Goal: Task Accomplishment & Management: Use online tool/utility

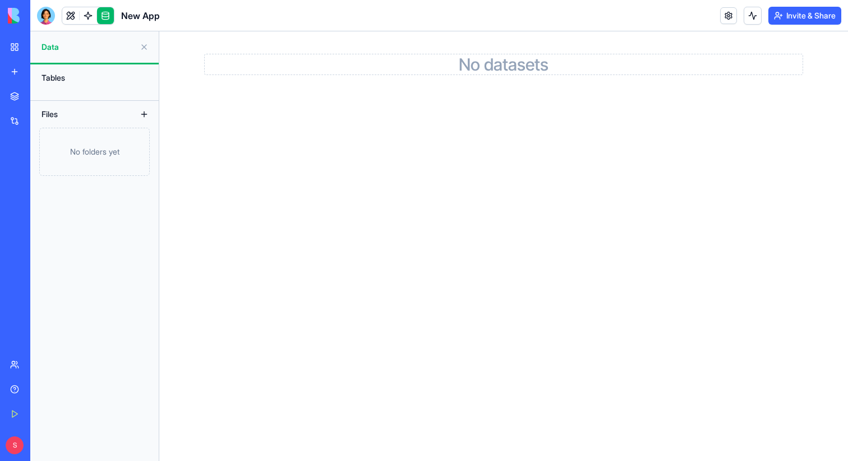
click at [41, 100] on div "Marketplace" at bounding box center [34, 96] width 15 height 11
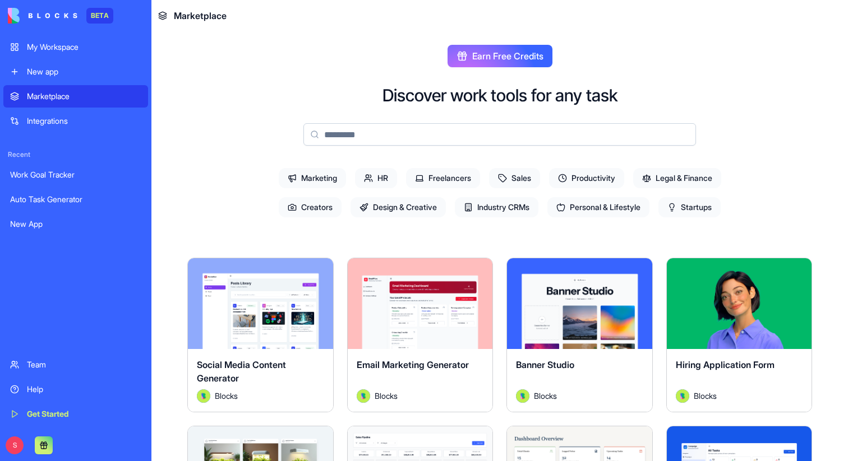
click at [114, 52] on div "My Workspace" at bounding box center [84, 46] width 114 height 11
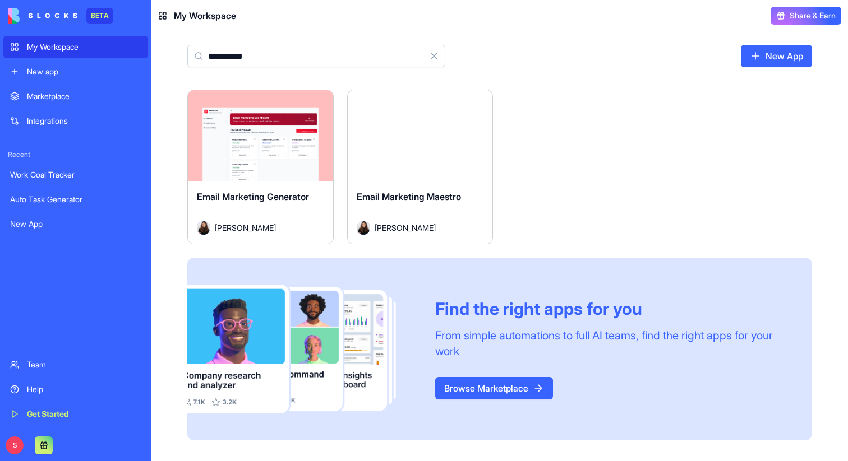
type input "**********"
click at [243, 157] on div "Launch" at bounding box center [260, 135] width 145 height 91
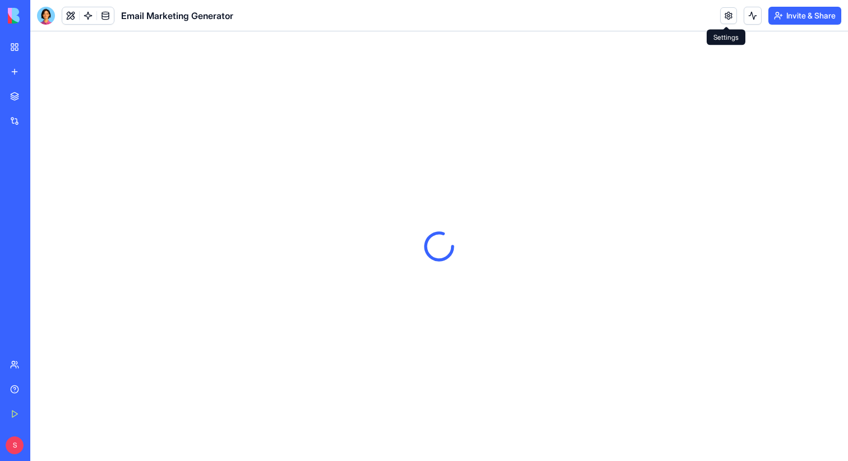
click at [720, 16] on link at bounding box center [728, 15] width 17 height 17
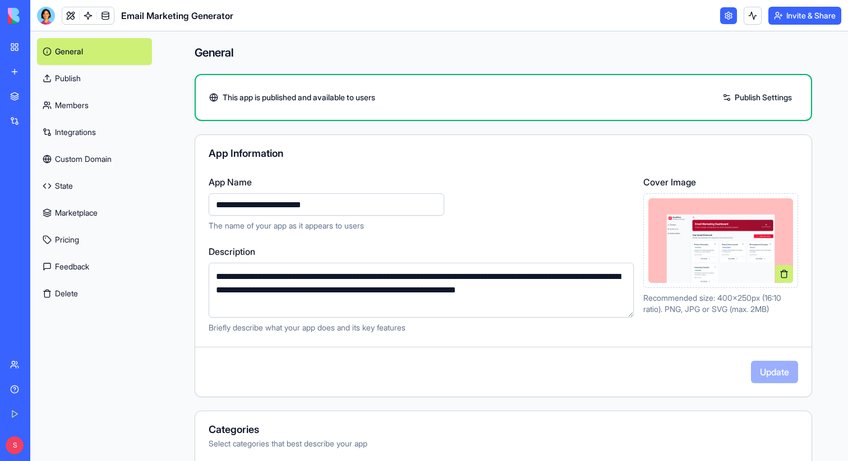
click at [110, 79] on link "Publish" at bounding box center [94, 78] width 115 height 27
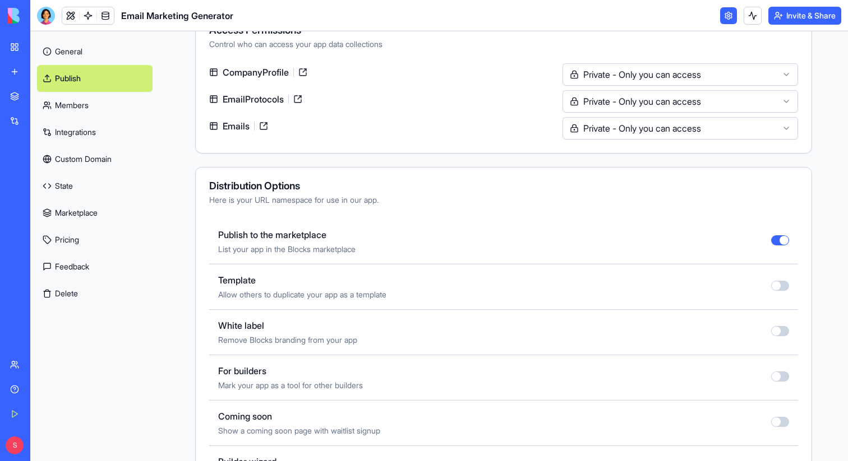
scroll to position [349, 0]
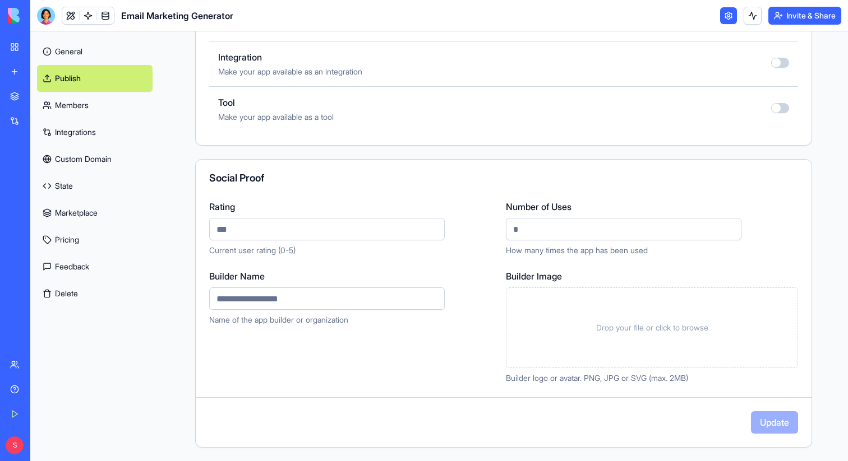
click at [357, 290] on input "Builder Name" at bounding box center [326, 299] width 235 height 22
type input "******"
click at [512, 328] on div "Drop your file or click to browse" at bounding box center [652, 328] width 292 height 81
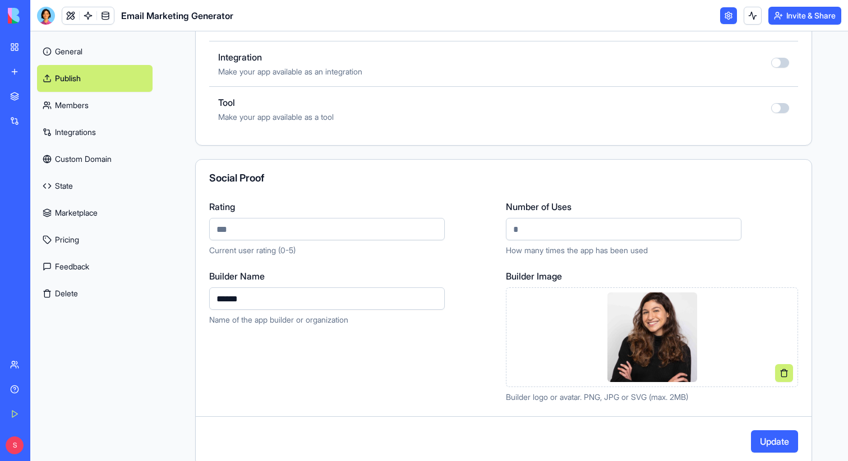
click at [23, 95] on link "Marketplace" at bounding box center [25, 96] width 45 height 22
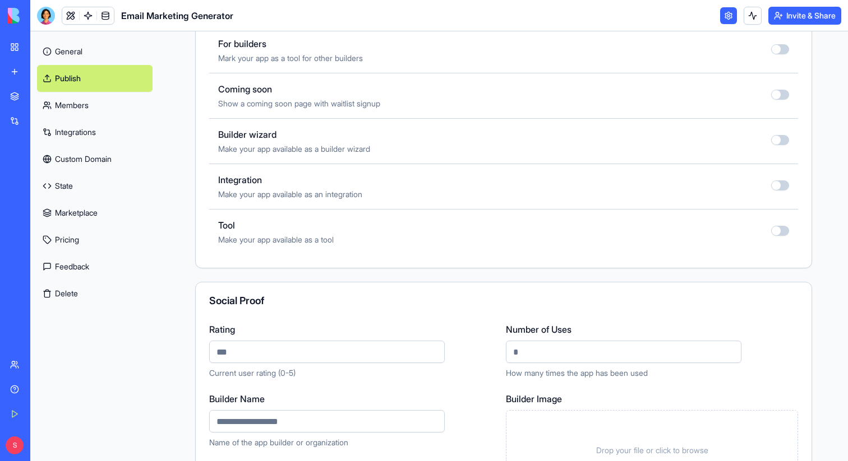
scroll to position [665, 0]
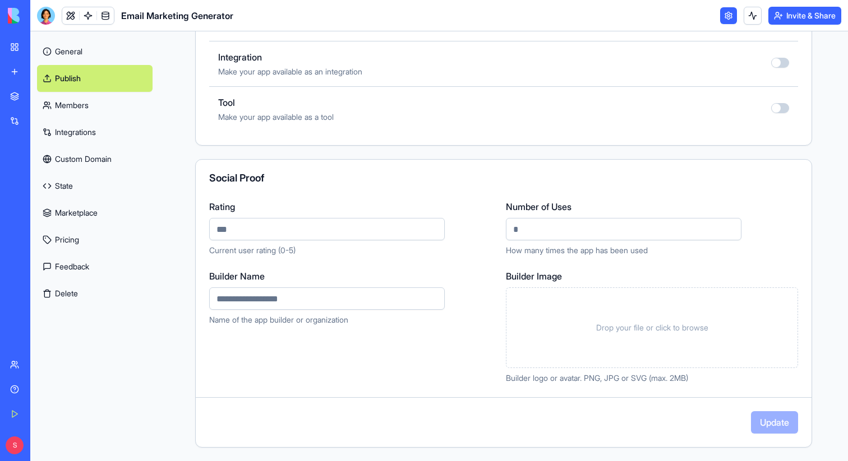
click at [274, 291] on input "Builder Name" at bounding box center [326, 299] width 235 height 22
type input "******"
click at [503, 330] on div "Builder Name ****** Name of the app builder or organization Builder Image Drop …" at bounding box center [503, 327] width 589 height 114
click at [517, 327] on div "Drop your file or click to browse" at bounding box center [652, 328] width 292 height 81
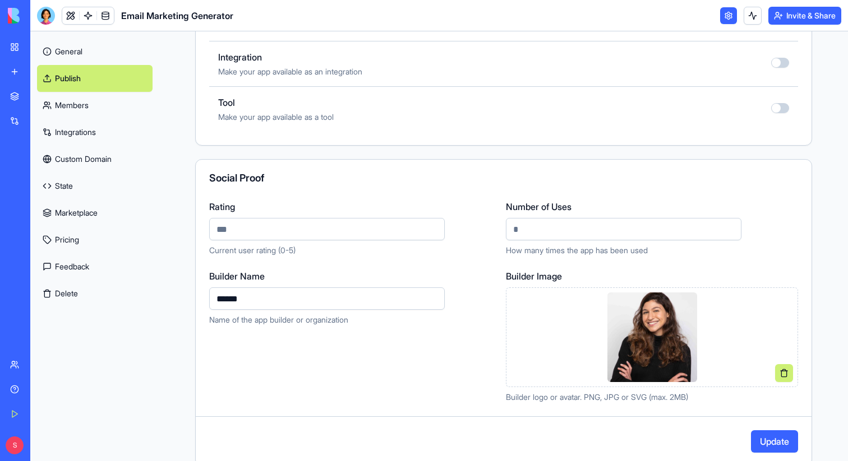
click at [771, 439] on button "Update" at bounding box center [774, 441] width 47 height 22
click at [27, 96] on div "Marketplace" at bounding box center [34, 96] width 15 height 11
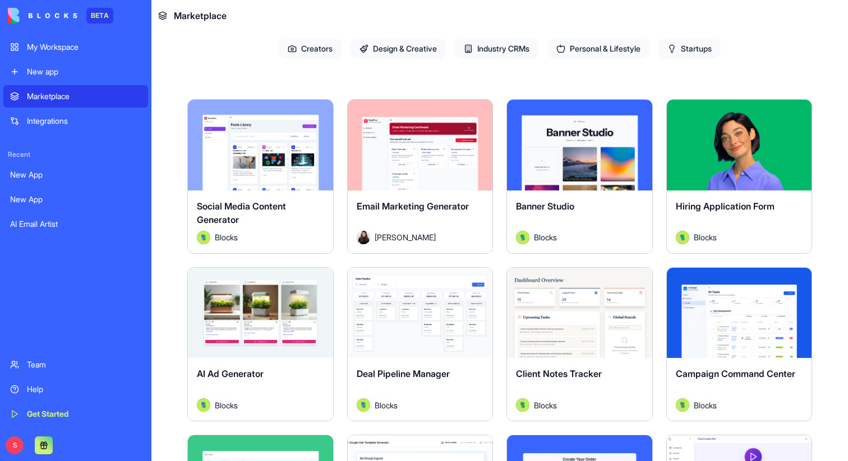
scroll to position [157, 0]
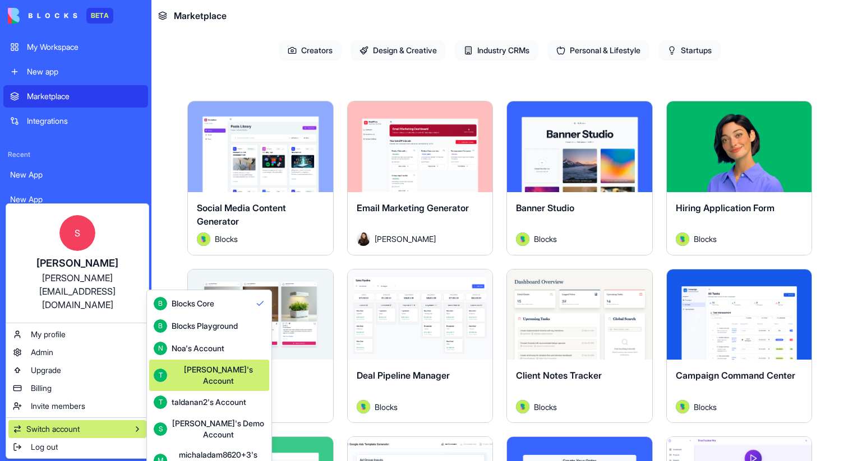
click at [180, 376] on div "[PERSON_NAME]'s Account" at bounding box center [218, 375] width 93 height 22
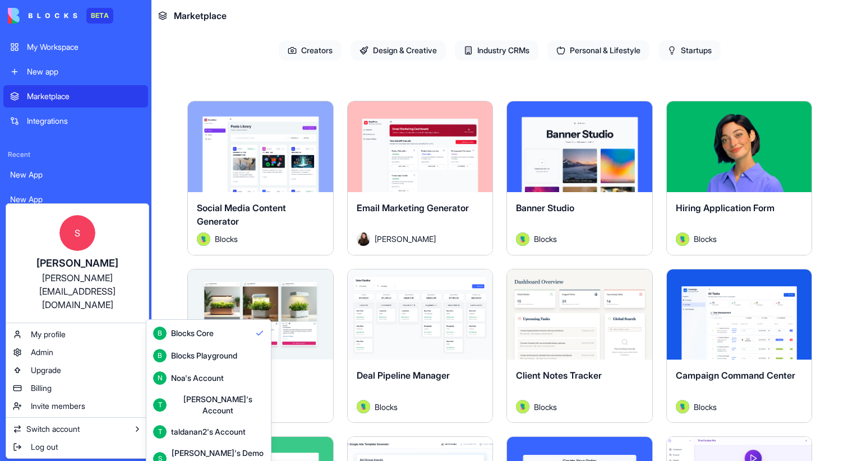
scroll to position [30, 0]
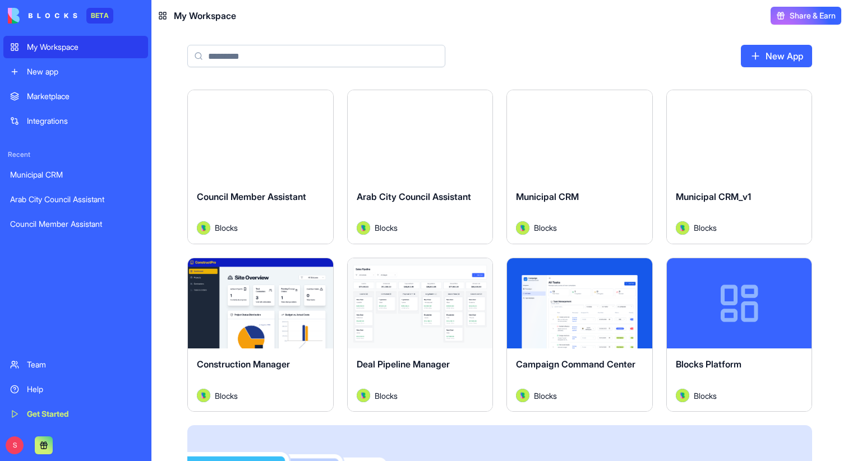
click at [293, 305] on button "Launch" at bounding box center [260, 303] width 84 height 22
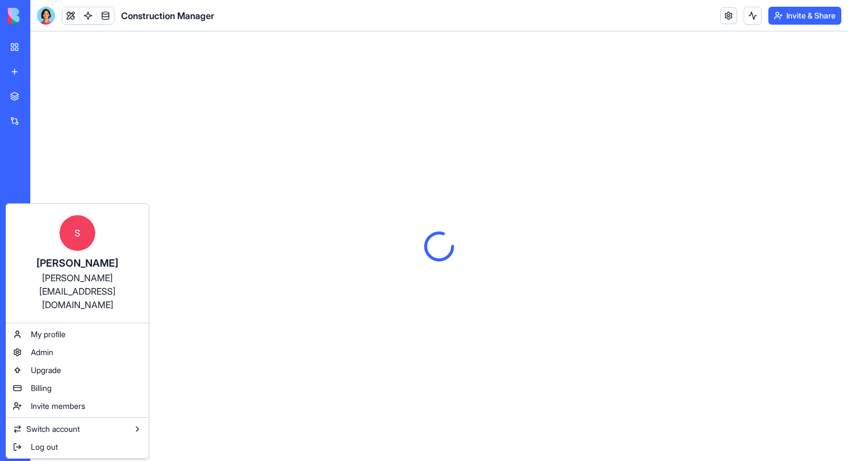
click at [12, 438] on html "BETA My Workspace New app Marketplace Integrations Recent Municipal CRM Arab Ci…" at bounding box center [424, 230] width 848 height 461
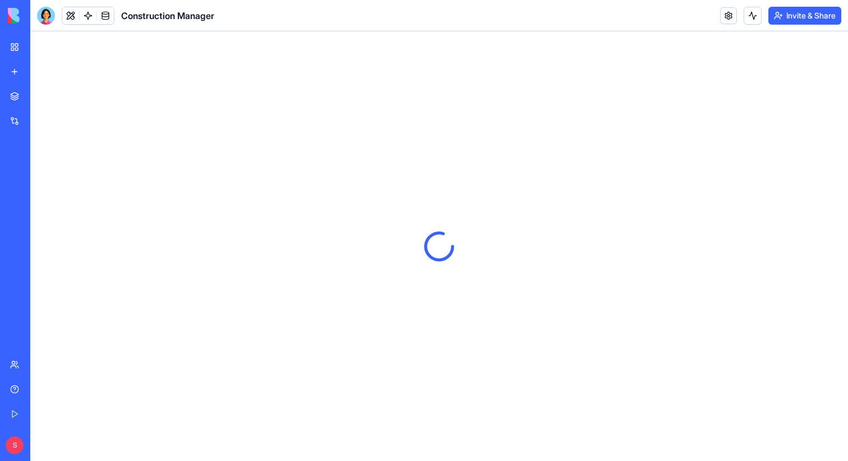
click at [20, 437] on div "S" at bounding box center [15, 446] width 15 height 18
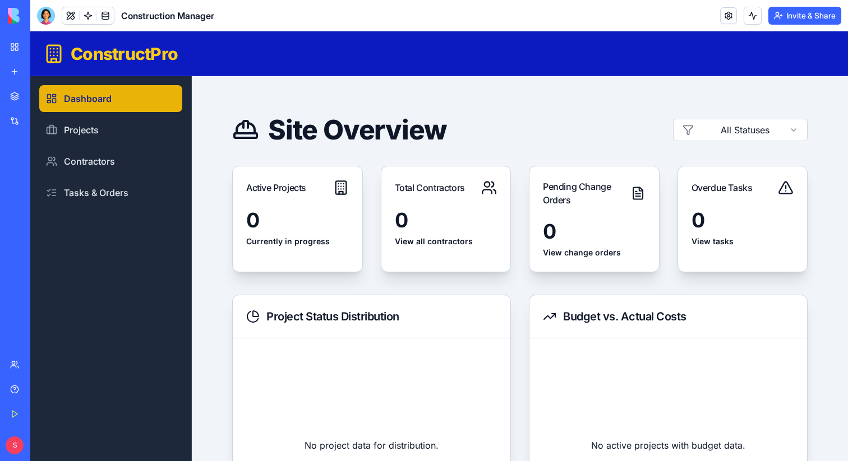
click at [33, 90] on link "Marketplace" at bounding box center [25, 96] width 45 height 22
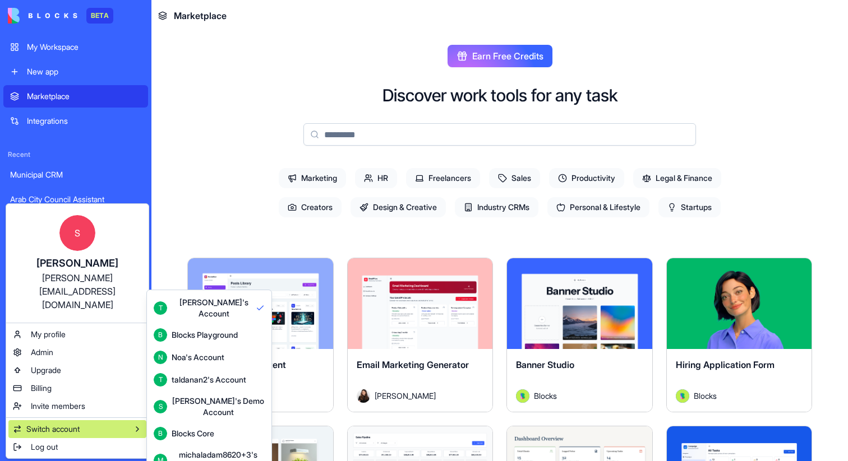
click at [235, 427] on div "B Blocks Core" at bounding box center [209, 433] width 111 height 13
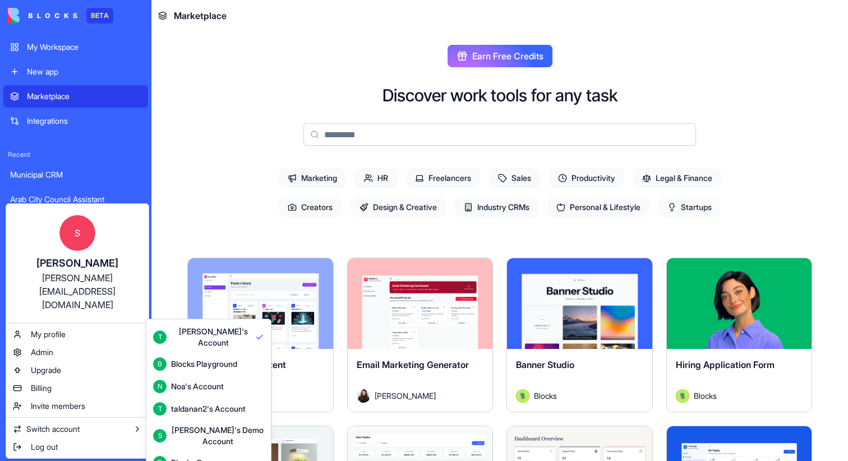
scroll to position [30, 0]
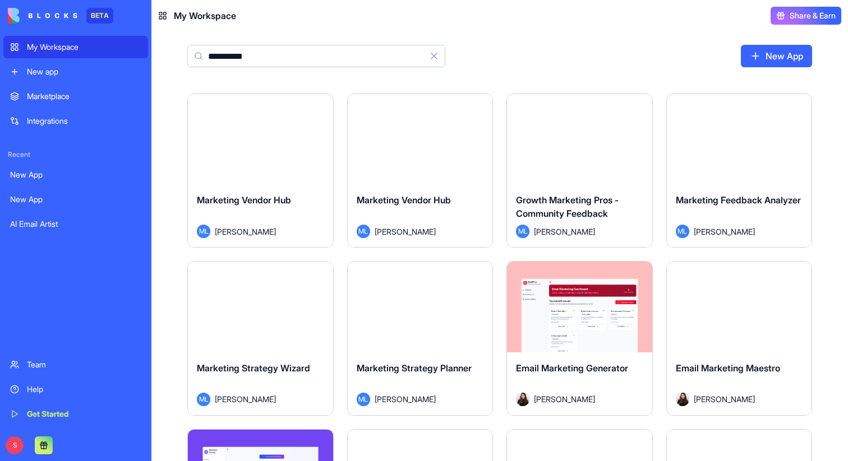
scroll to position [249, 0]
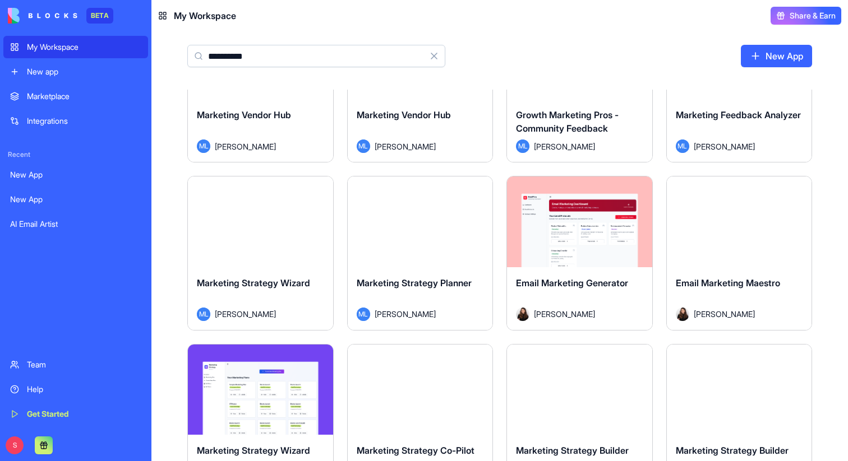
type input "*********"
click at [539, 247] on div "Launch" at bounding box center [579, 222] width 145 height 91
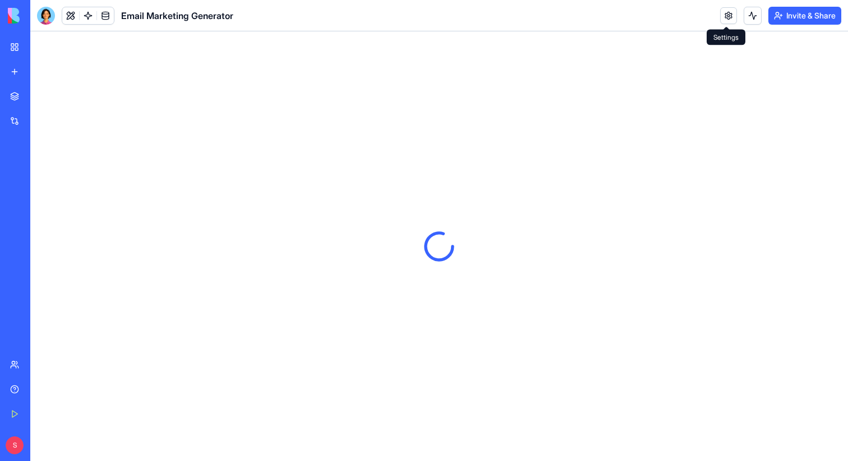
click at [722, 17] on link at bounding box center [728, 15] width 17 height 17
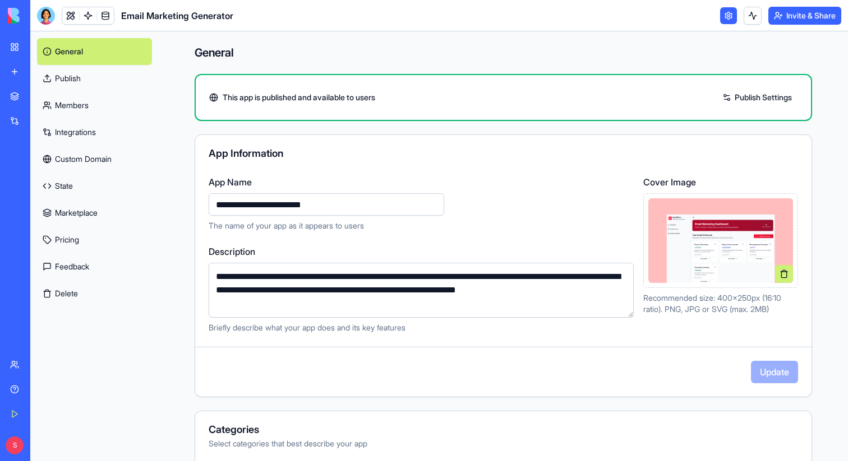
click at [82, 83] on link "Publish" at bounding box center [94, 78] width 115 height 27
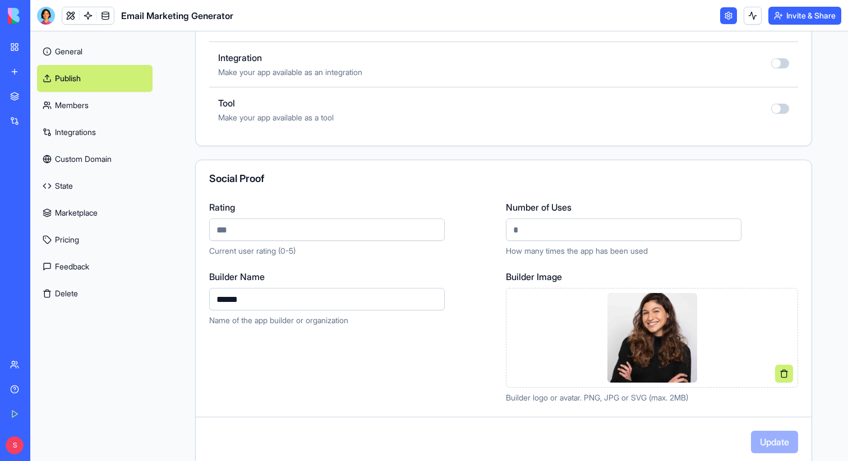
scroll to position [684, 0]
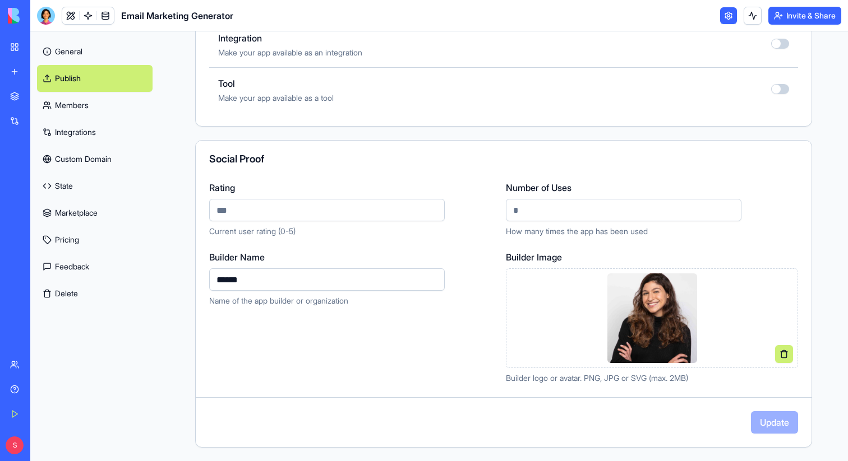
click at [260, 275] on input "******" at bounding box center [326, 279] width 235 height 22
click at [779, 349] on button at bounding box center [784, 354] width 18 height 18
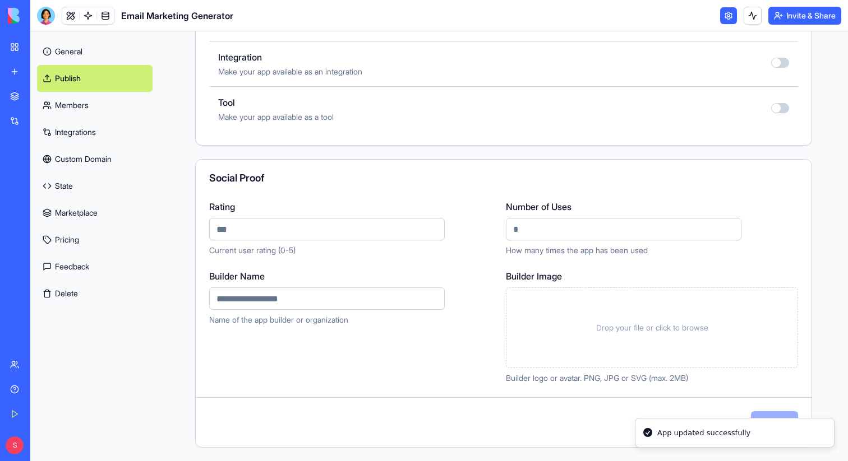
click at [524, 390] on div "Social Proof Rating Current user rating (0-5) Number of Uses How many times the…" at bounding box center [503, 303] width 617 height 289
click at [17, 93] on link "Marketplace" at bounding box center [25, 96] width 45 height 22
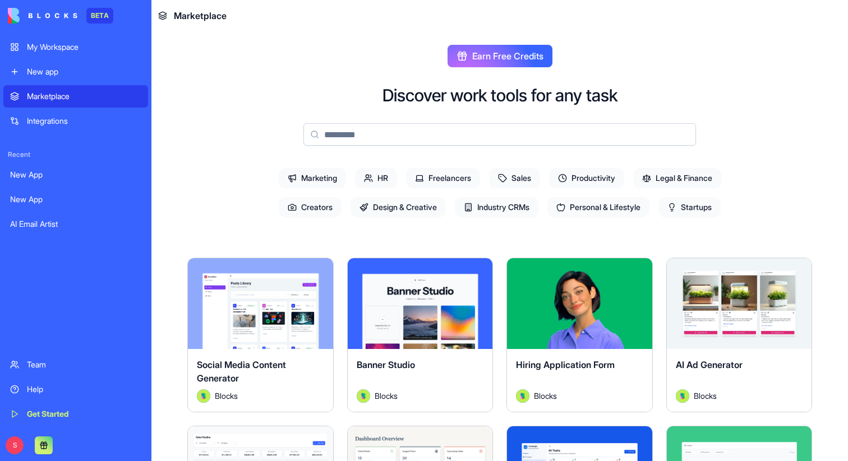
click at [109, 52] on div "My Workspace" at bounding box center [84, 46] width 114 height 11
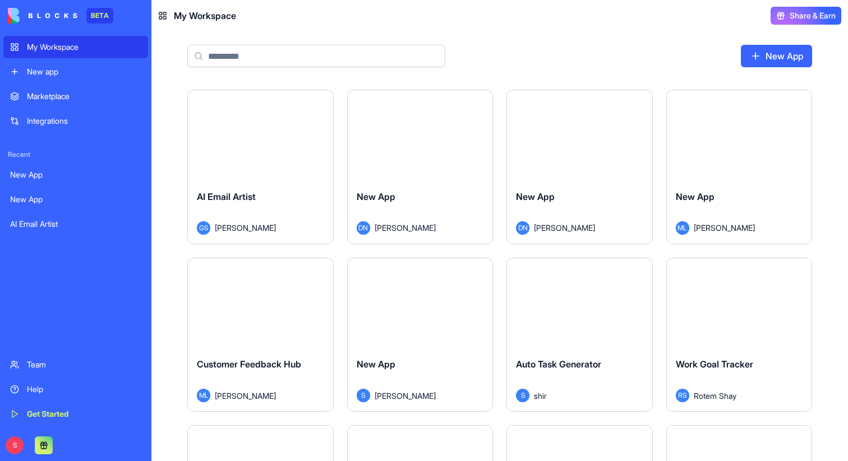
click at [258, 175] on div "Launch" at bounding box center [260, 135] width 145 height 91
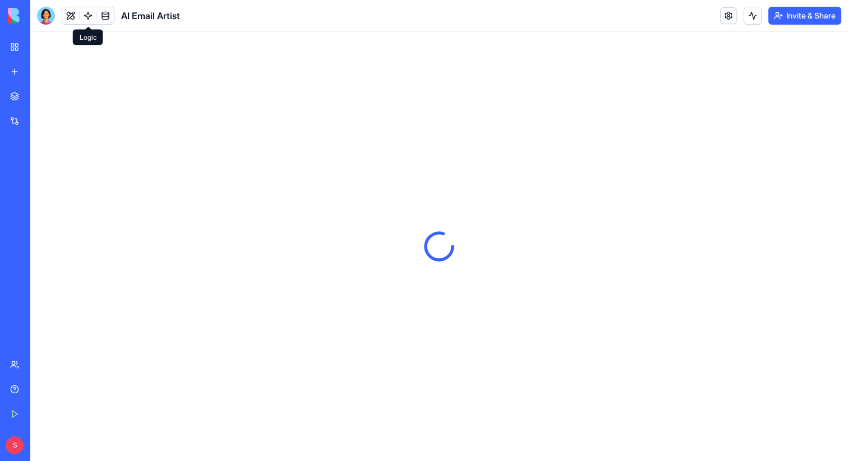
click at [84, 11] on link at bounding box center [88, 15] width 17 height 17
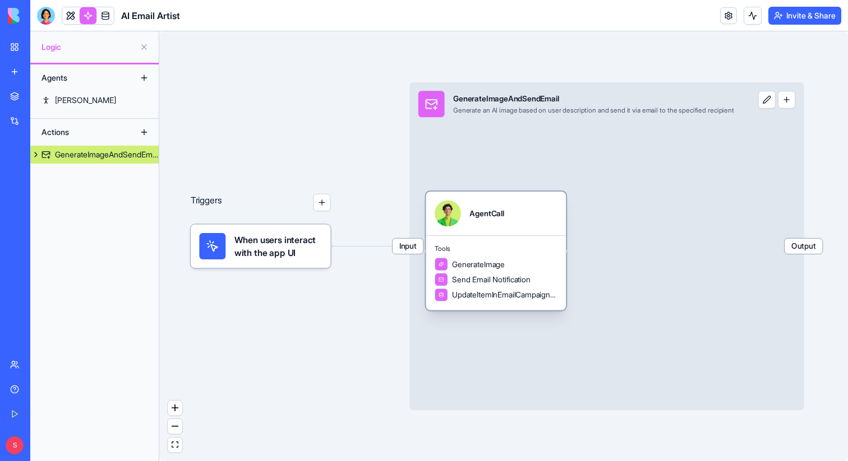
click at [480, 225] on div "AgentCall" at bounding box center [486, 214] width 34 height 26
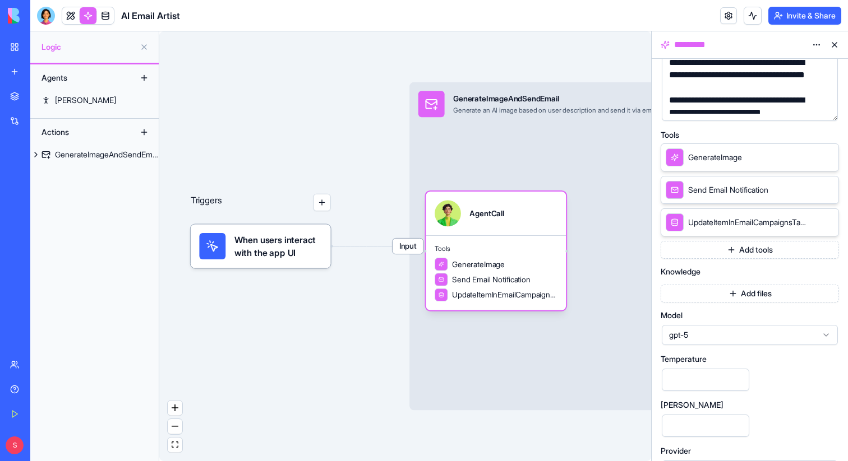
scroll to position [175, 0]
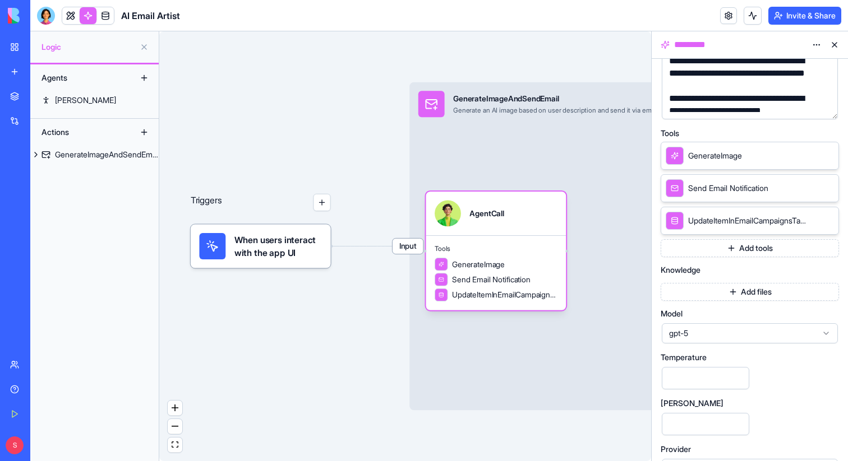
click at [724, 294] on button "Add files" at bounding box center [749, 292] width 178 height 18
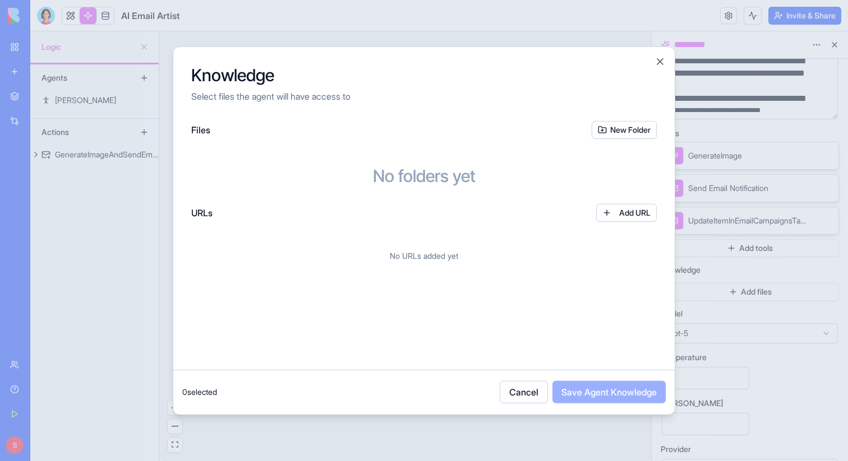
click at [609, 210] on button "Add URL" at bounding box center [626, 212] width 61 height 18
click at [522, 247] on div "*********" at bounding box center [376, 248] width 352 height 17
click at [535, 227] on div "URLs Add URL *********" at bounding box center [423, 234] width 465 height 63
click at [629, 247] on button at bounding box center [635, 248] width 34 height 18
click at [626, 220] on button "Add URL" at bounding box center [626, 212] width 61 height 18
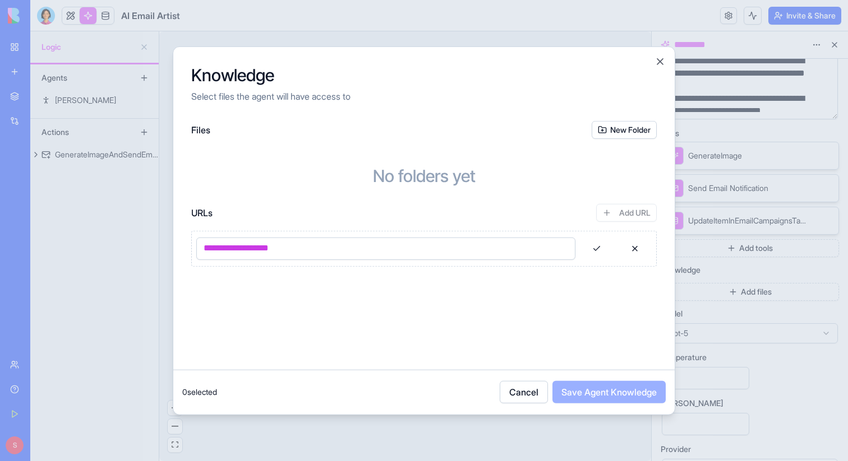
click at [590, 248] on button at bounding box center [597, 248] width 34 height 18
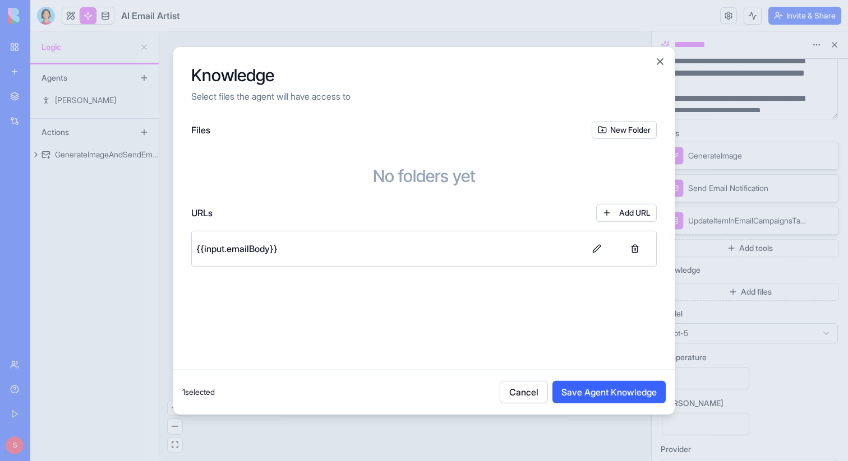
click at [606, 211] on button "Add URL" at bounding box center [626, 212] width 61 height 18
click at [636, 251] on button at bounding box center [635, 248] width 34 height 18
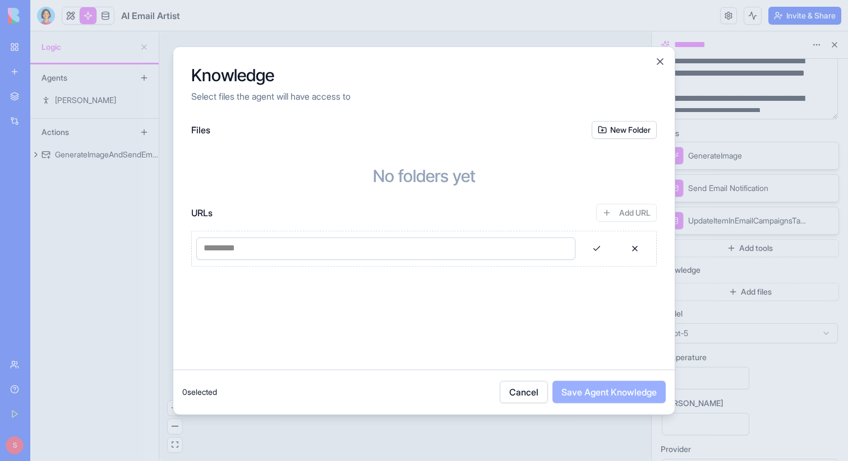
click at [567, 252] on button "button" at bounding box center [564, 248] width 18 height 18
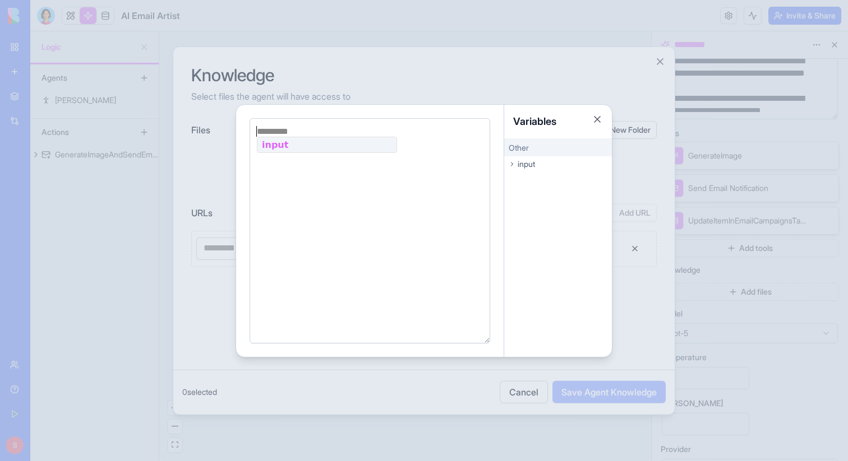
click at [649, 222] on div at bounding box center [424, 230] width 848 height 461
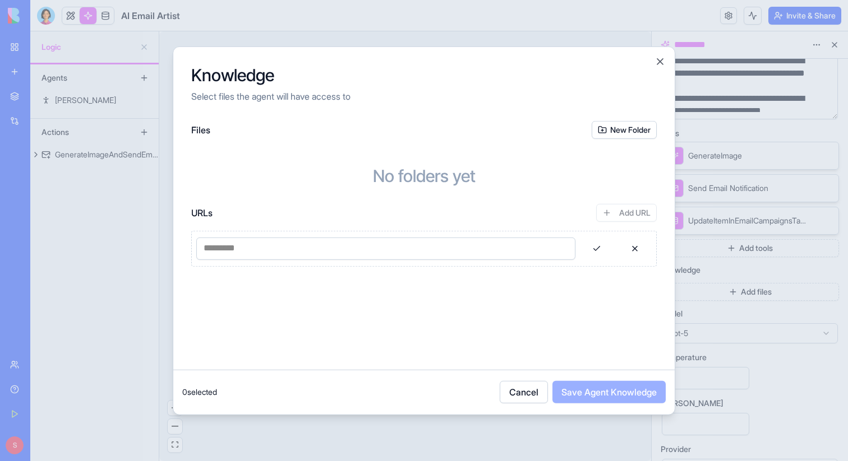
click at [535, 242] on div "*********" at bounding box center [376, 248] width 352 height 17
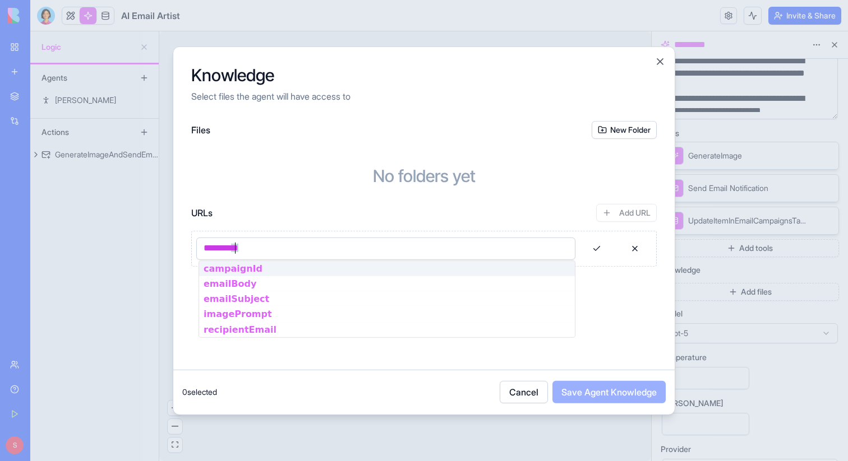
click at [632, 245] on button at bounding box center [635, 248] width 34 height 18
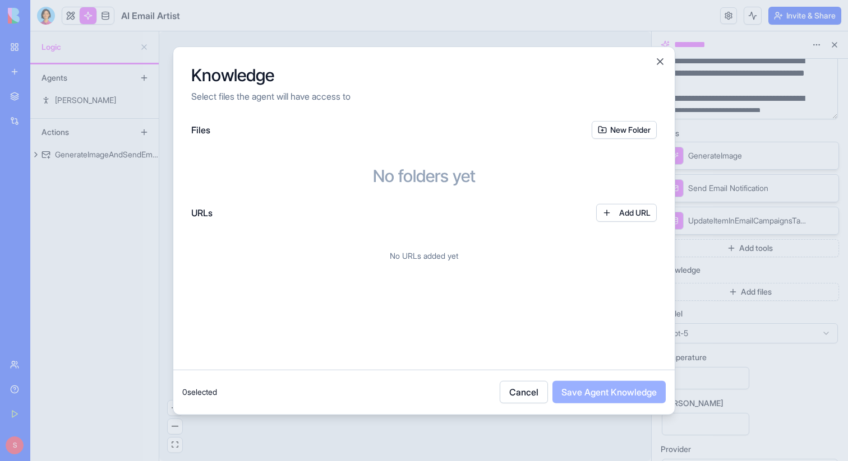
click at [515, 384] on button "Cancel" at bounding box center [523, 392] width 48 height 22
